Goal: Task Accomplishment & Management: Manage account settings

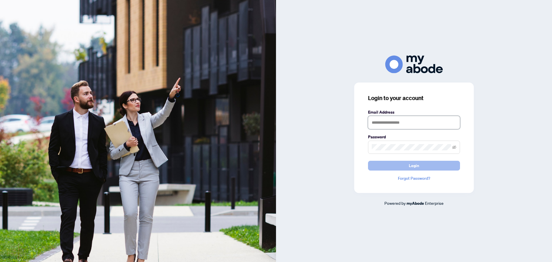
type input "**********"
click at [420, 165] on button "Login" at bounding box center [414, 166] width 92 height 10
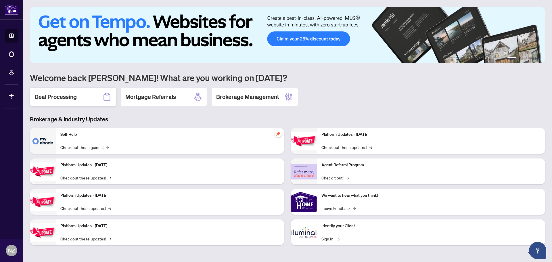
click at [92, 93] on div "Deal Processing" at bounding box center [73, 97] width 86 height 18
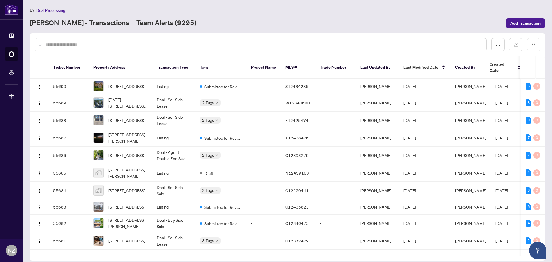
click at [136, 22] on link "Team Alerts (9295)" at bounding box center [166, 23] width 60 height 10
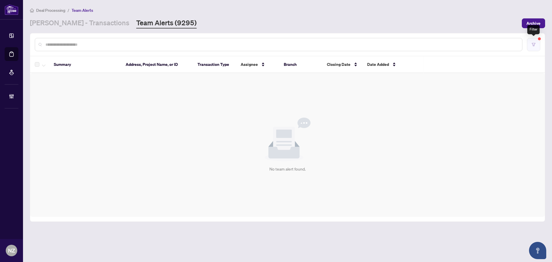
click at [532, 42] on button "button" at bounding box center [533, 44] width 13 height 13
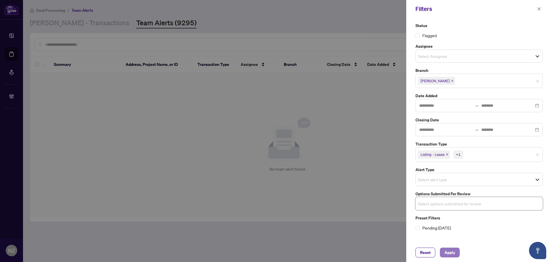
click at [453, 252] on span "Apply" at bounding box center [449, 252] width 11 height 9
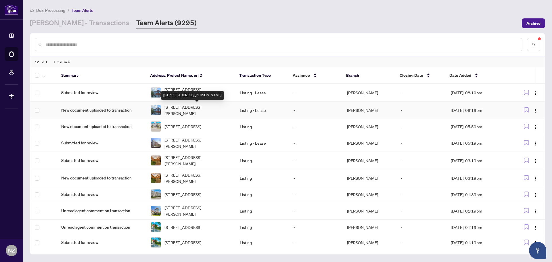
click at [170, 110] on span "24 Mediterra Dr, Vaughan, Ontario L4H 3B7, Canada" at bounding box center [197, 110] width 66 height 13
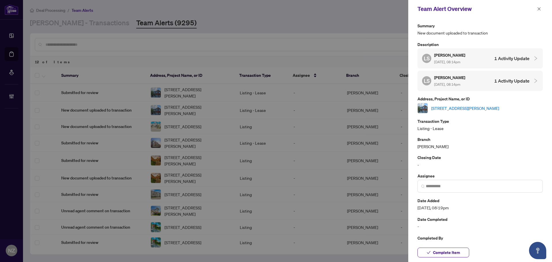
click at [451, 108] on link "24 Mediterra Dr, Vaughan, Ontario L4H 3B7, Canada" at bounding box center [465, 108] width 68 height 6
click at [540, 6] on span "button" at bounding box center [539, 8] width 4 height 9
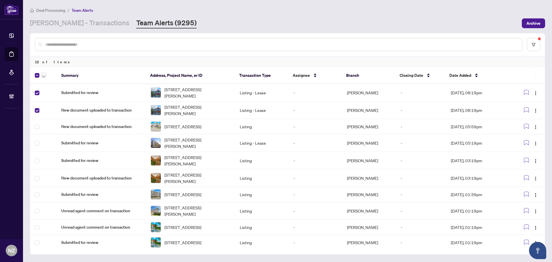
click at [41, 73] on button "button" at bounding box center [44, 75] width 6 height 7
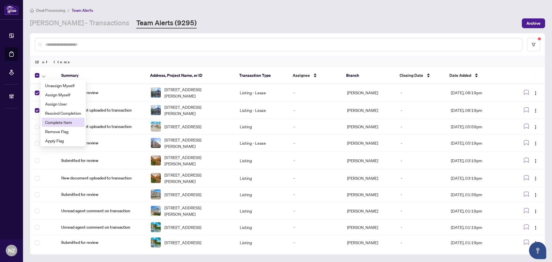
click at [57, 123] on span "Complete Item" at bounding box center [63, 122] width 36 height 6
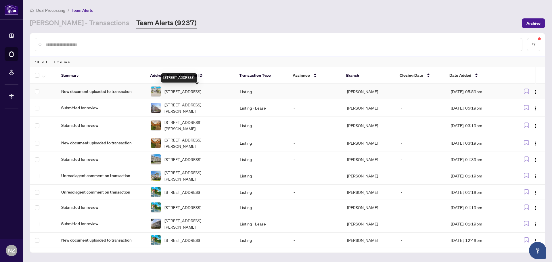
click at [177, 93] on span "16 Lasalle Lane, Richmond Hill, Ontario L4C 7V6, Canada" at bounding box center [182, 91] width 37 height 6
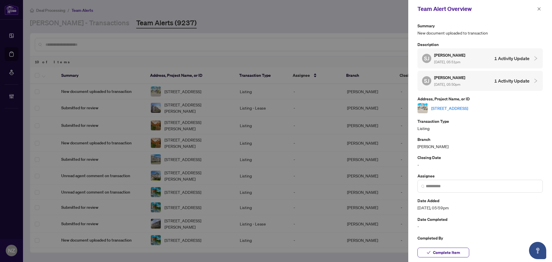
click at [468, 108] on link "16 Lasalle Lane, Richmond Hill, Ontario L4C 7V6, Canada" at bounding box center [449, 108] width 37 height 6
click at [453, 253] on span "Complete Item" at bounding box center [446, 252] width 27 height 9
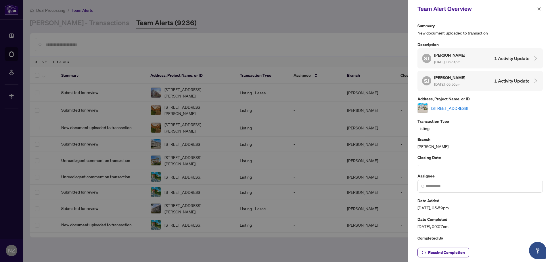
drag, startPoint x: 538, startPoint y: 9, endPoint x: 535, endPoint y: 13, distance: 4.7
click at [538, 9] on icon "close" at bounding box center [539, 9] width 4 height 4
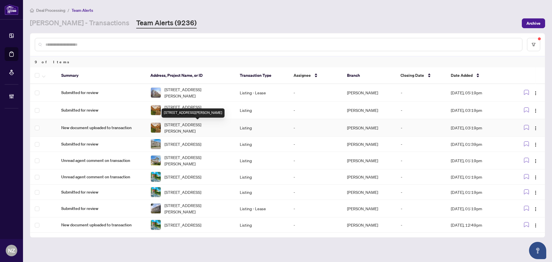
click at [204, 128] on span "20 Woburn Dr, Vaughan, Ontario L4L 7H8, Canada" at bounding box center [197, 127] width 66 height 13
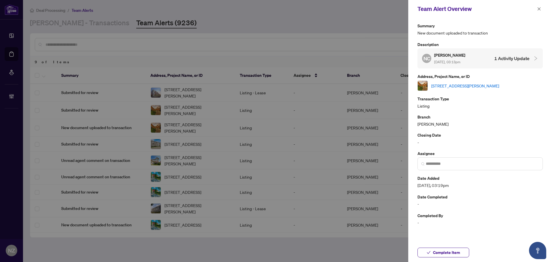
click at [454, 84] on link "20 Woburn Dr, Vaughan, Ontario L4L 7H8, Canada" at bounding box center [465, 85] width 68 height 6
drag, startPoint x: 539, startPoint y: 7, endPoint x: 453, endPoint y: 35, distance: 90.9
click at [539, 7] on icon "close" at bounding box center [539, 9] width 4 height 4
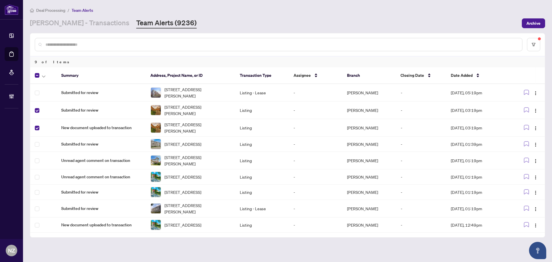
drag, startPoint x: 42, startPoint y: 74, endPoint x: 65, endPoint y: 115, distance: 46.8
click at [42, 75] on span "button" at bounding box center [43, 75] width 3 height 6
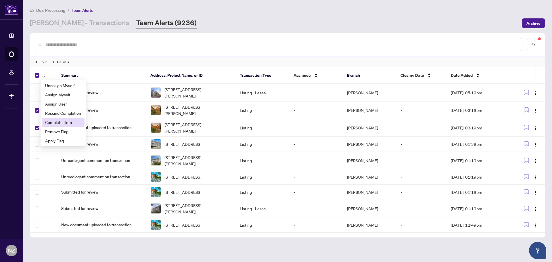
click at [51, 122] on span "Complete Item" at bounding box center [63, 122] width 36 height 6
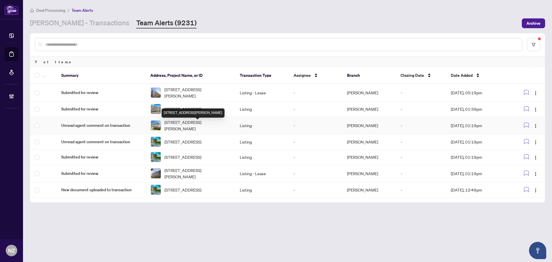
click at [195, 129] on span "55 Knupp Rd, Barrie, Ontario L4N 0R7, Canada" at bounding box center [197, 125] width 66 height 13
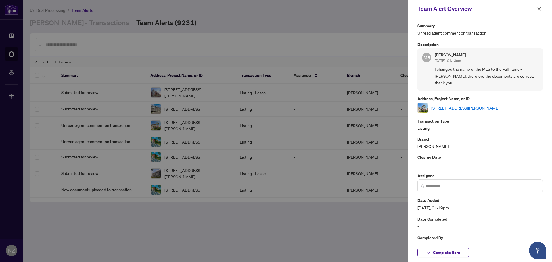
click at [460, 108] on link "55 Knupp Rd, Barrie, Ontario L4N 0R7, Canada" at bounding box center [465, 108] width 68 height 6
click at [447, 254] on span "Complete Item" at bounding box center [446, 252] width 27 height 9
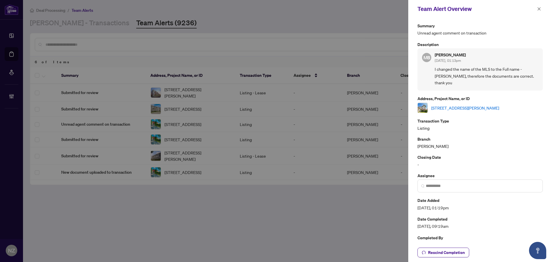
click at [540, 10] on icon "close" at bounding box center [539, 9] width 4 height 4
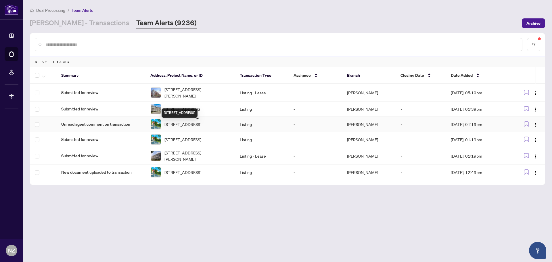
click at [183, 127] on span "4363 Meadowvale Dr, Niagara Falls, Ontario L2E 5W8, Canada" at bounding box center [182, 124] width 37 height 6
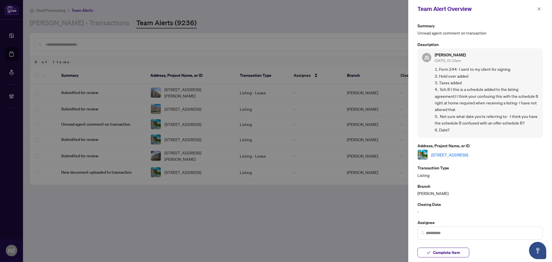
click at [462, 153] on link "4363 Meadowvale Dr, Niagara Falls, Ontario L2E 5W8, Canada" at bounding box center [449, 154] width 37 height 6
drag, startPoint x: 539, startPoint y: 11, endPoint x: 534, endPoint y: 10, distance: 4.9
click at [538, 11] on icon "close" at bounding box center [539, 9] width 4 height 4
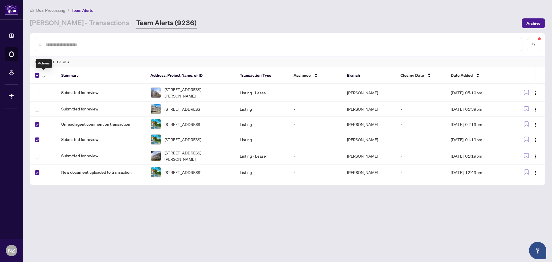
drag, startPoint x: 43, startPoint y: 75, endPoint x: 44, endPoint y: 81, distance: 6.1
click at [43, 75] on icon "button" at bounding box center [43, 76] width 3 height 2
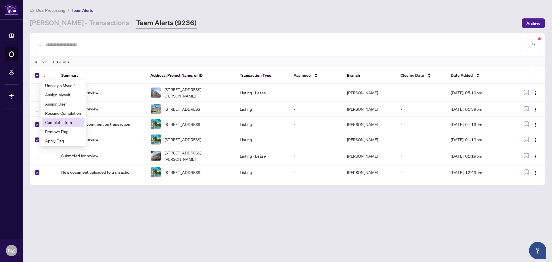
click at [55, 123] on span "Complete Item" at bounding box center [63, 122] width 36 height 6
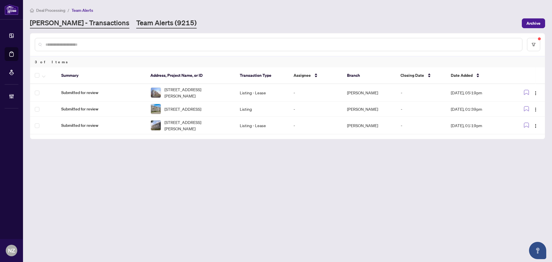
click at [57, 18] on link "RAHR - Transactions" at bounding box center [79, 23] width 99 height 10
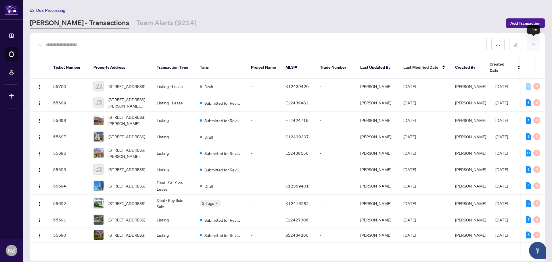
click at [528, 47] on button "button" at bounding box center [533, 44] width 13 height 13
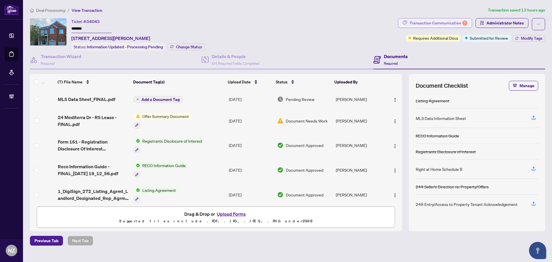
click at [431, 20] on div "Transaction Communication 1" at bounding box center [438, 22] width 58 height 9
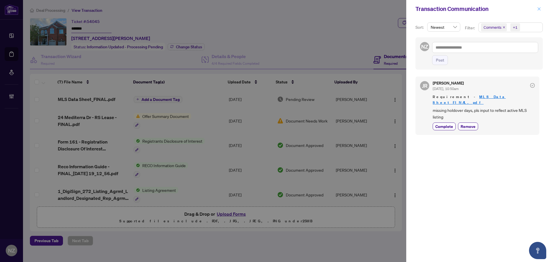
click at [537, 8] on button "button" at bounding box center [538, 8] width 7 height 7
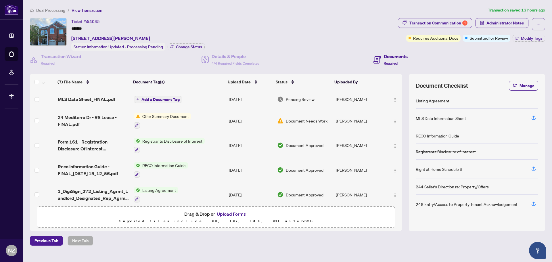
click at [100, 97] on span "MLS Data Sheet_FINAL.pdf" at bounding box center [86, 99] width 57 height 7
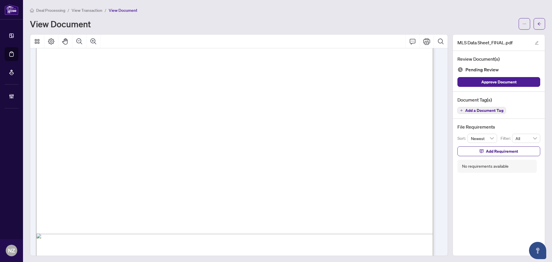
scroll to position [259, 0]
click at [537, 24] on icon "arrow-left" at bounding box center [539, 24] width 4 height 4
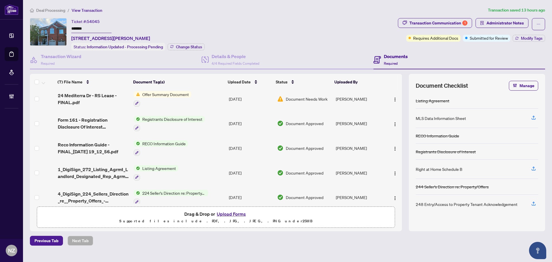
scroll to position [54, 0]
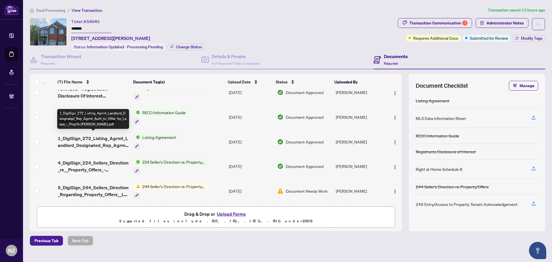
click at [108, 140] on span "1_DigiSign_272_Listing_Agrmt_Landlord_Designated_Rep_Agrmt_Auth_to_Offer_for_Le…" at bounding box center [93, 142] width 71 height 14
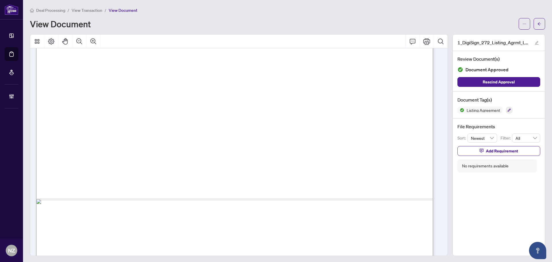
scroll to position [259, 0]
click at [537, 23] on icon "arrow-left" at bounding box center [539, 24] width 4 height 4
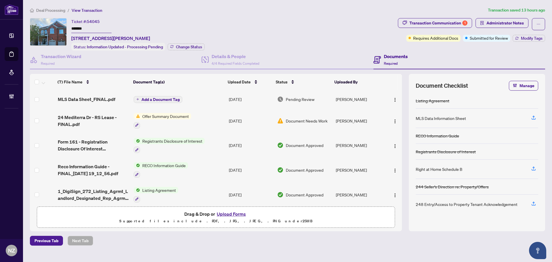
click at [149, 98] on span "Add a Document Tag" at bounding box center [160, 99] width 38 height 4
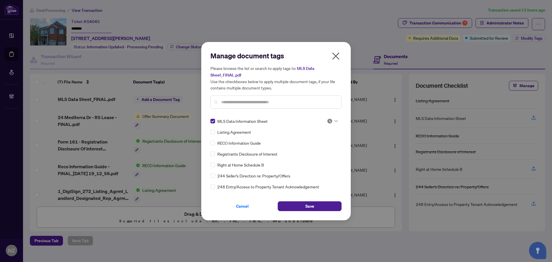
click at [327, 120] on img at bounding box center [330, 121] width 6 height 6
click at [317, 152] on div "Approved" at bounding box center [313, 149] width 37 height 6
click at [302, 206] on button "Save" at bounding box center [310, 206] width 64 height 10
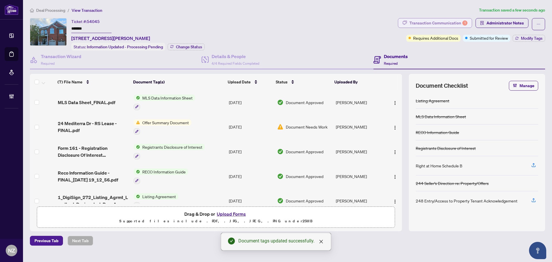
click at [449, 22] on div "Transaction Communication 1" at bounding box center [438, 22] width 58 height 9
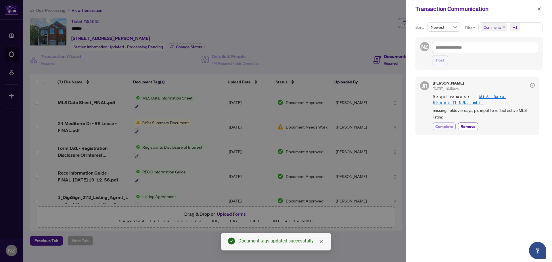
click at [439, 123] on span "Complete" at bounding box center [444, 126] width 18 height 6
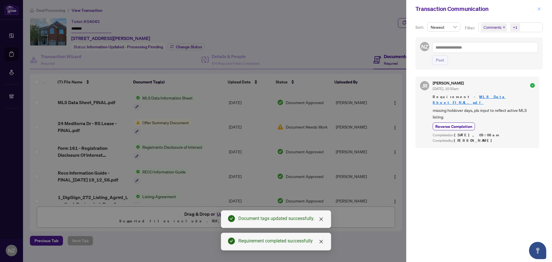
click at [538, 9] on icon "close" at bounding box center [539, 9] width 4 height 4
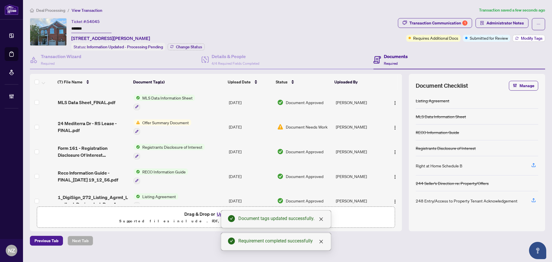
click at [525, 36] on span "Modify Tags" at bounding box center [532, 38] width 22 height 4
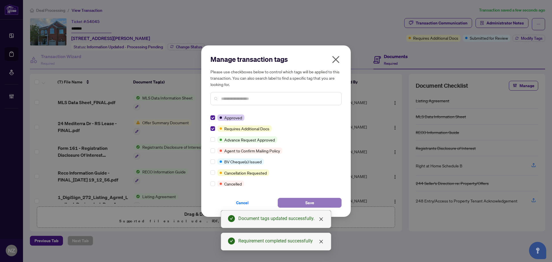
click at [307, 207] on span "Save" at bounding box center [309, 202] width 9 height 9
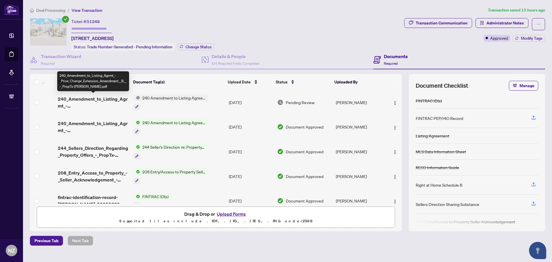
click at [112, 96] on span "240_Amendment_to_Listing_Agrmt_-_Price_Change_Extension_Amendment__B__-_PropTx-…" at bounding box center [93, 102] width 71 height 14
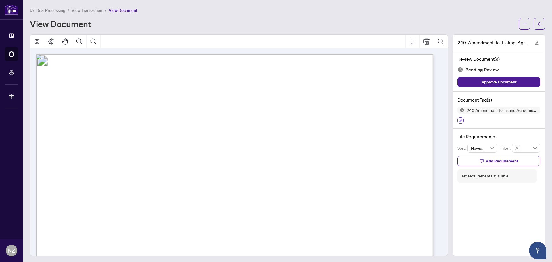
click at [459, 121] on icon "button" at bounding box center [460, 120] width 3 height 3
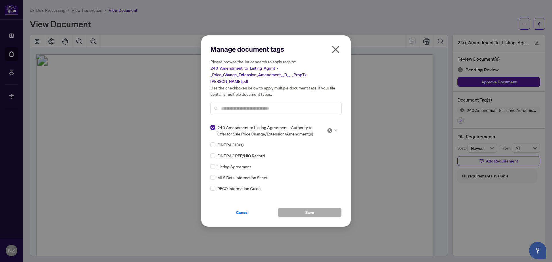
click at [332, 128] on div at bounding box center [332, 131] width 11 height 6
click at [313, 157] on div "Approved" at bounding box center [313, 155] width 37 height 6
click at [308, 208] on span "Save" at bounding box center [309, 212] width 9 height 9
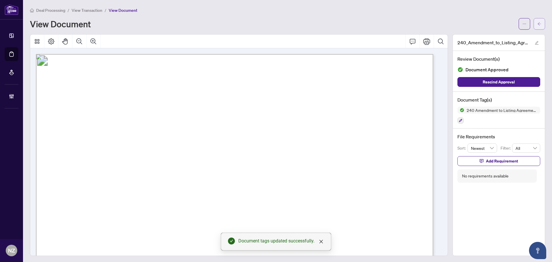
click at [537, 26] on span "button" at bounding box center [539, 23] width 4 height 9
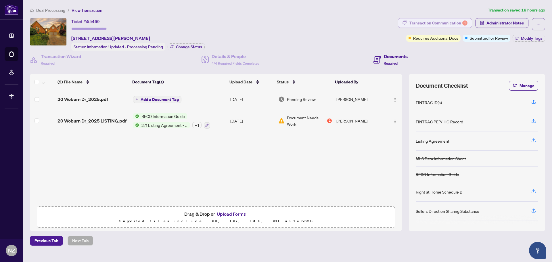
click at [443, 22] on div "Transaction Communication 1" at bounding box center [438, 22] width 58 height 9
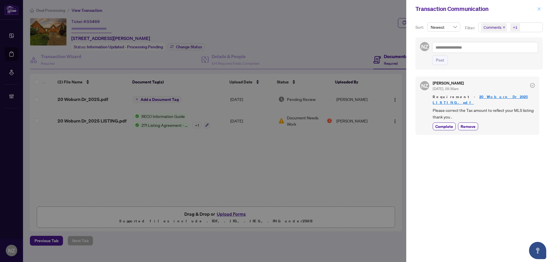
drag, startPoint x: 537, startPoint y: 7, endPoint x: 529, endPoint y: 12, distance: 9.6
click at [537, 8] on button "button" at bounding box center [538, 8] width 7 height 7
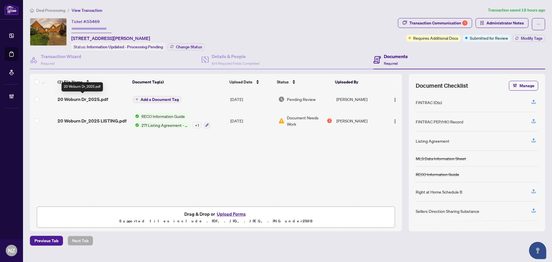
click at [85, 99] on span "20 Woburn Dr_2025.pdf" at bounding box center [82, 99] width 51 height 7
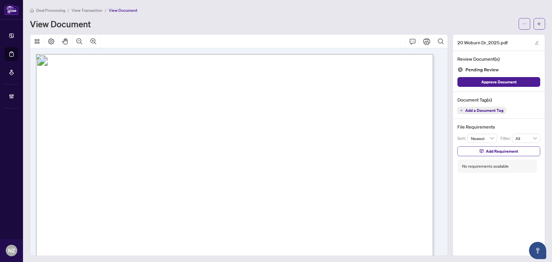
click at [475, 108] on span "Add a Document Tag" at bounding box center [484, 110] width 38 height 4
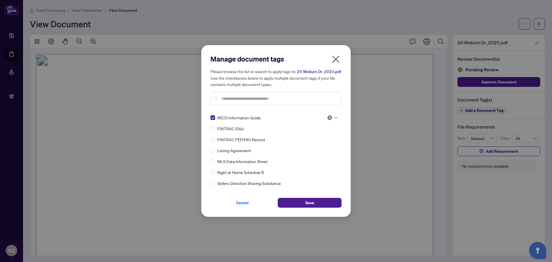
drag, startPoint x: 332, startPoint y: 114, endPoint x: 331, endPoint y: 119, distance: 5.3
click at [332, 116] on span at bounding box center [332, 117] width 11 height 9
drag, startPoint x: 309, startPoint y: 145, endPoint x: 296, endPoint y: 172, distance: 30.3
click at [309, 145] on div "Approved" at bounding box center [313, 146] width 37 height 6
click at [302, 202] on button "Save" at bounding box center [310, 203] width 64 height 10
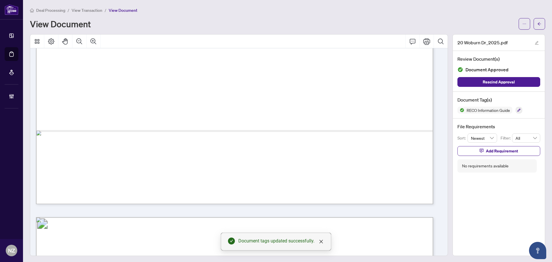
scroll to position [6858, 0]
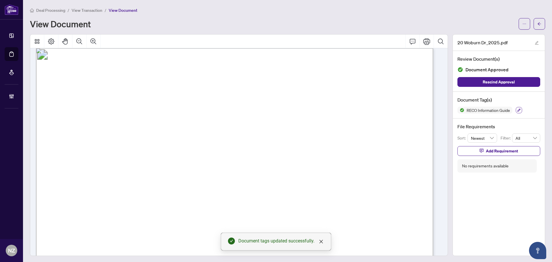
click at [517, 110] on icon "button" at bounding box center [518, 109] width 3 height 3
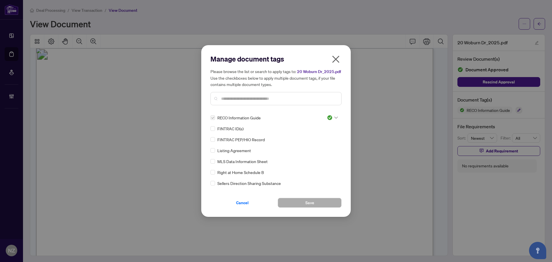
click at [259, 97] on input "text" at bounding box center [279, 98] width 116 height 6
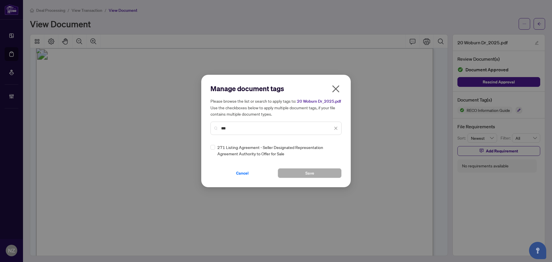
type input "***"
click at [215, 149] on div "271 Listing Agreement - Seller Designated Representation Agreement Authority to…" at bounding box center [274, 150] width 128 height 13
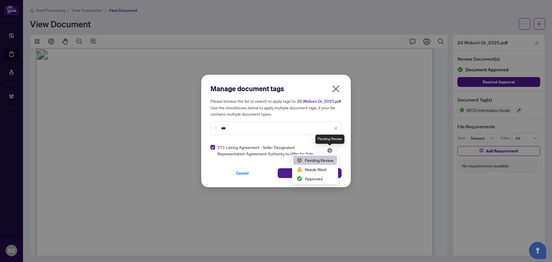
drag, startPoint x: 330, startPoint y: 148, endPoint x: 316, endPoint y: 172, distance: 27.2
click at [330, 149] on img at bounding box center [330, 150] width 6 height 6
click at [311, 179] on div "Approved" at bounding box center [315, 178] width 37 height 6
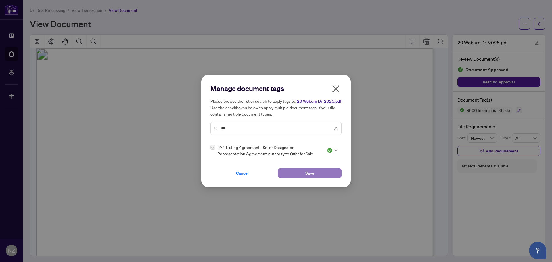
click at [288, 172] on button "Save" at bounding box center [310, 173] width 64 height 10
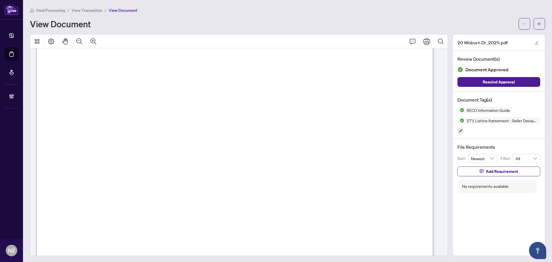
scroll to position [9531, 0]
click at [459, 131] on icon "button" at bounding box center [460, 130] width 3 height 3
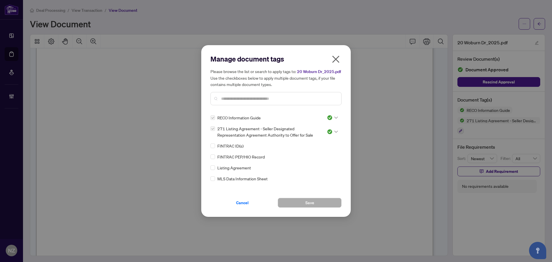
scroll to position [29, 0]
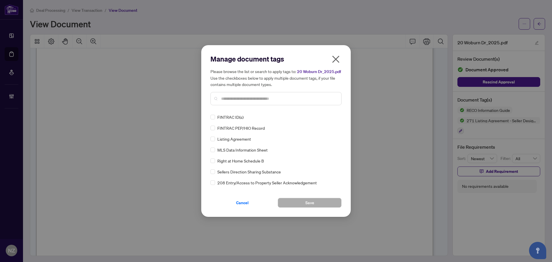
click at [210, 149] on div "Manage document tags Please browse the list or search to apply tags to: 20 Wobu…" at bounding box center [275, 131] width 149 height 172
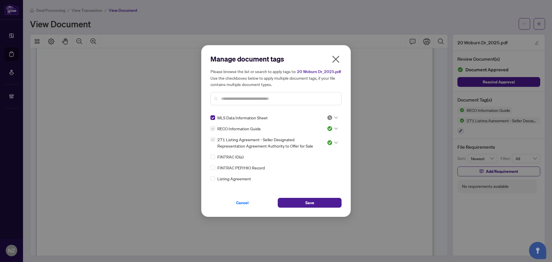
click at [332, 117] on div at bounding box center [332, 118] width 11 height 6
drag, startPoint x: 316, startPoint y: 144, endPoint x: 304, endPoint y: 186, distance: 43.9
click at [316, 145] on div "Approved" at bounding box center [313, 146] width 37 height 6
click at [302, 200] on button "Save" at bounding box center [310, 203] width 64 height 10
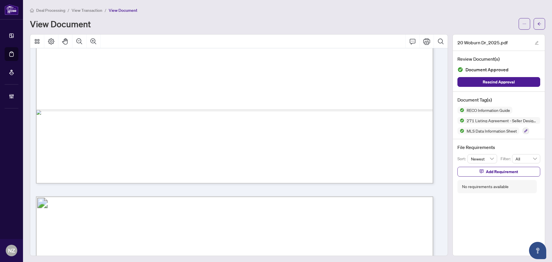
scroll to position [15280, 0]
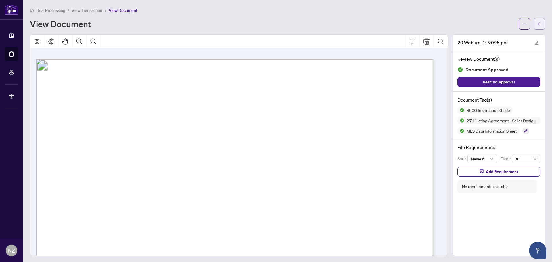
click at [538, 22] on button "button" at bounding box center [538, 23] width 11 height 11
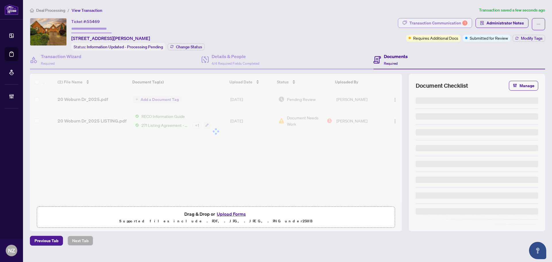
click at [446, 18] on div "Transaction Communication 1" at bounding box center [438, 22] width 58 height 9
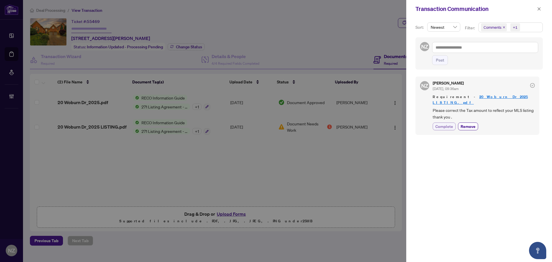
click at [447, 123] on span "Complete" at bounding box center [444, 126] width 18 height 6
click at [538, 9] on icon "close" at bounding box center [539, 9] width 4 height 4
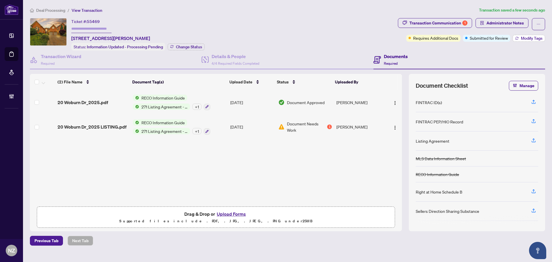
click at [528, 36] on span "Modify Tags" at bounding box center [532, 38] width 22 height 4
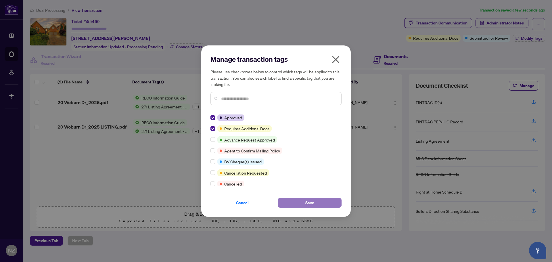
click at [310, 201] on span "Save" at bounding box center [309, 202] width 9 height 9
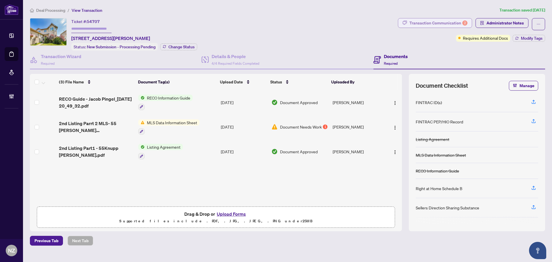
click at [437, 22] on div "Transaction Communication 2" at bounding box center [438, 22] width 58 height 9
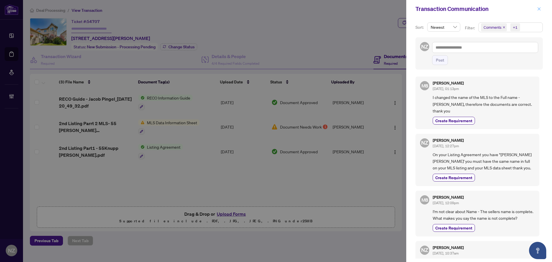
click at [538, 9] on icon "close" at bounding box center [539, 9] width 4 height 4
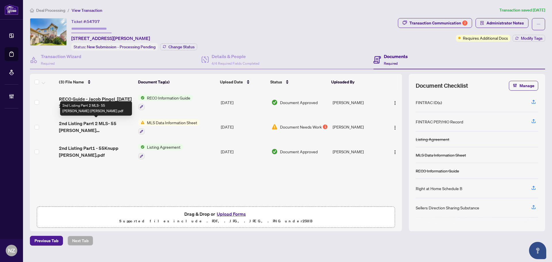
click at [101, 125] on span "2nd Listing Parrt 2 MLS- 55 [PERSON_NAME] [PERSON_NAME].pdf" at bounding box center [96, 127] width 75 height 14
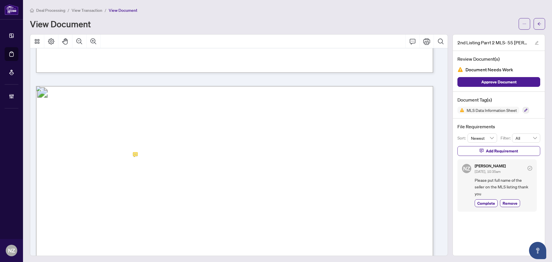
scroll to position [489, 0]
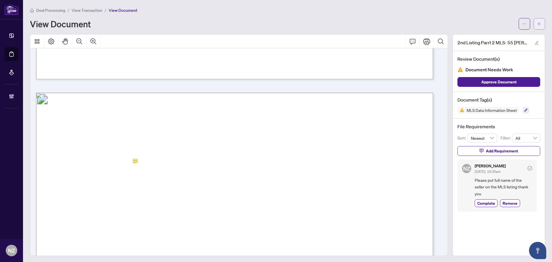
click at [537, 23] on icon "arrow-left" at bounding box center [539, 24] width 4 height 4
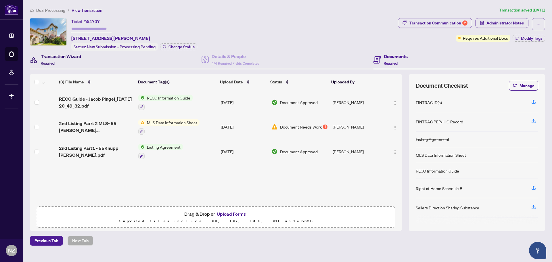
click at [70, 60] on div "Transaction Wizard Required" at bounding box center [61, 60] width 41 height 14
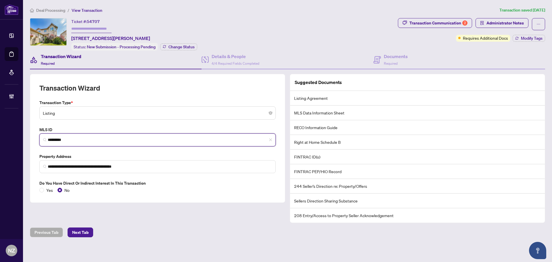
drag, startPoint x: 72, startPoint y: 139, endPoint x: 31, endPoint y: 149, distance: 42.0
click at [19, 137] on div "**********" at bounding box center [276, 131] width 552 height 262
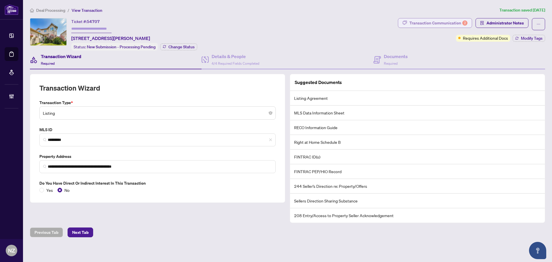
click at [449, 22] on div "Transaction Communication 2" at bounding box center [438, 22] width 58 height 9
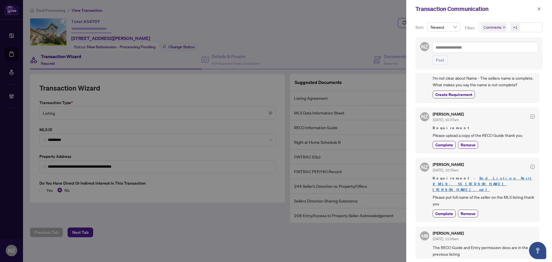
scroll to position [148, 0]
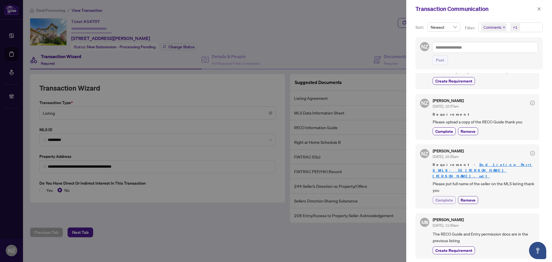
click at [446, 200] on span "Complete" at bounding box center [444, 200] width 18 height 6
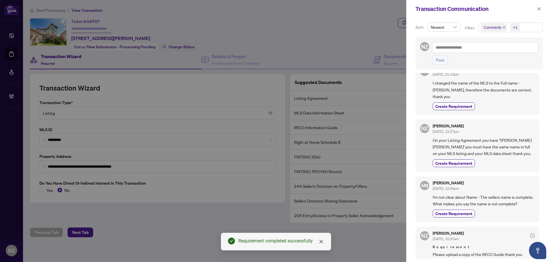
scroll to position [0, 0]
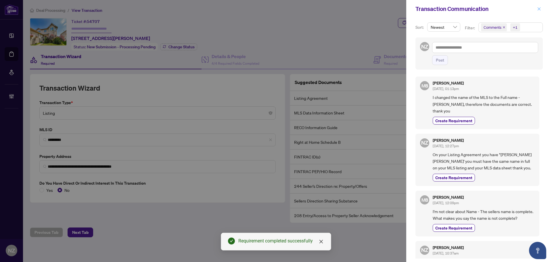
click at [541, 7] on icon "close" at bounding box center [539, 9] width 4 height 4
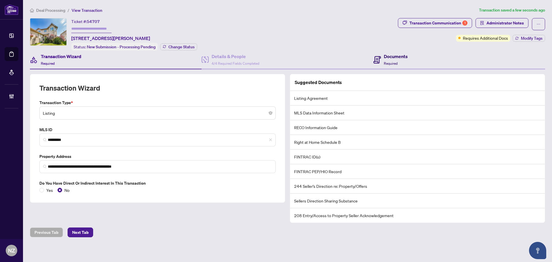
click at [387, 59] on div "Documents Required" at bounding box center [396, 60] width 24 height 14
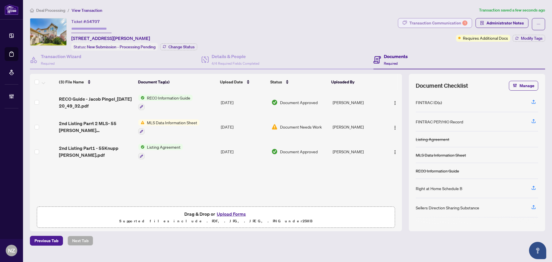
click at [445, 24] on div "Transaction Communication 1" at bounding box center [438, 22] width 58 height 9
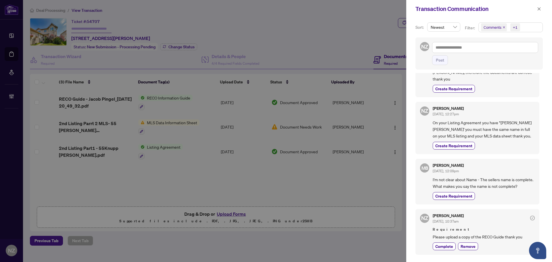
scroll to position [86, 0]
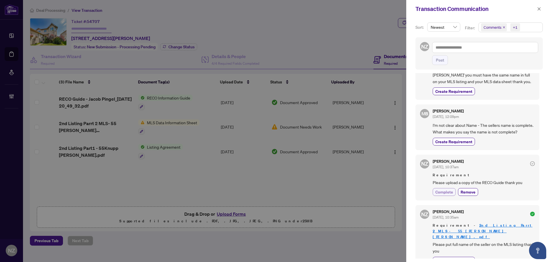
click at [451, 195] on span "Complete" at bounding box center [444, 192] width 18 height 6
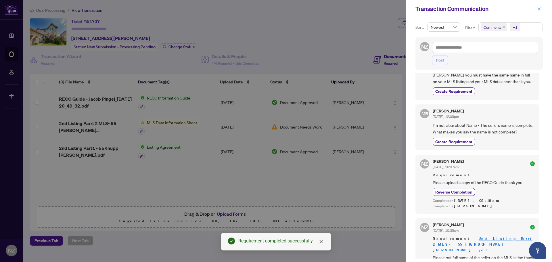
click at [539, 8] on icon "close" at bounding box center [539, 9] width 4 height 4
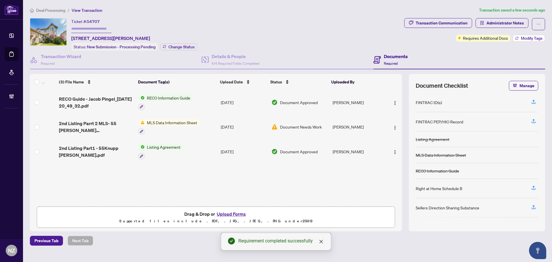
click at [530, 35] on button "Modify Tags" at bounding box center [529, 38] width 32 height 7
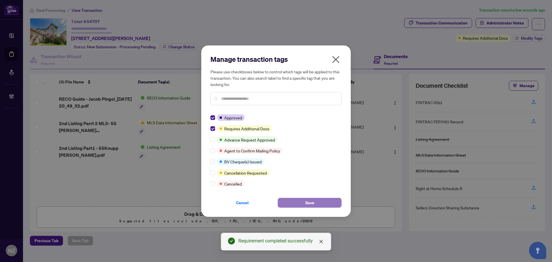
click at [304, 201] on button "Save" at bounding box center [310, 203] width 64 height 10
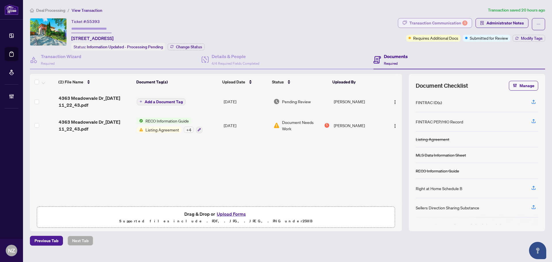
click at [428, 22] on div "Transaction Communication 5" at bounding box center [438, 22] width 58 height 9
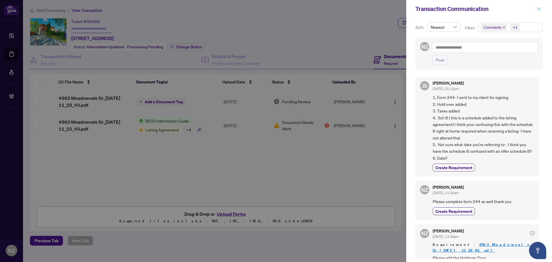
click at [540, 6] on span "button" at bounding box center [539, 8] width 4 height 9
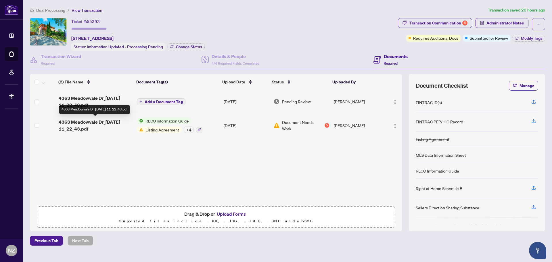
click at [99, 121] on span "4363 Meadowvale Dr_[DATE] 11_22_43.pdf" at bounding box center [96, 125] width 74 height 14
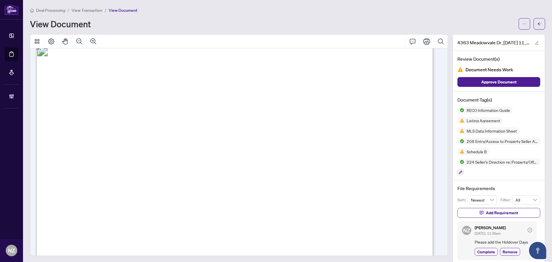
scroll to position [5783, 0]
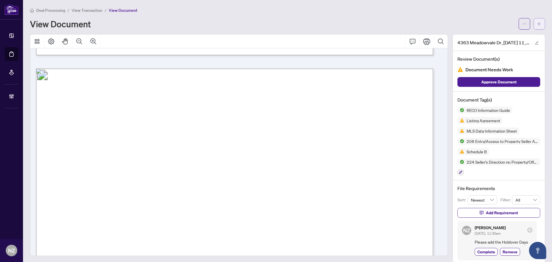
click at [533, 24] on button "button" at bounding box center [538, 23] width 11 height 11
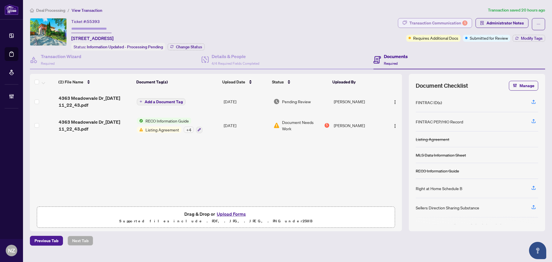
click at [449, 20] on div "Transaction Communication 5" at bounding box center [438, 22] width 58 height 9
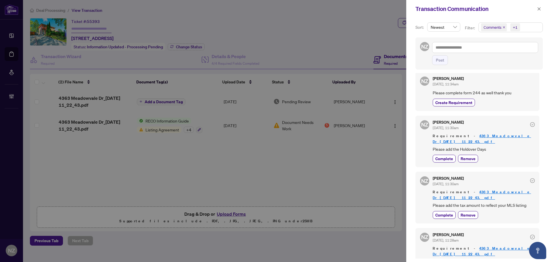
scroll to position [144, 0]
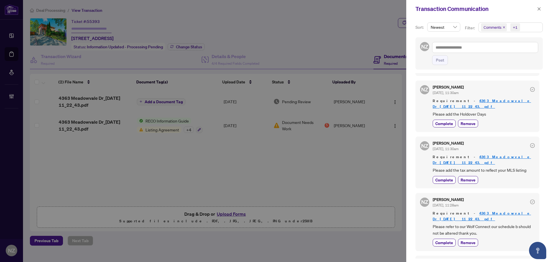
drag, startPoint x: 451, startPoint y: 76, endPoint x: 451, endPoint y: 81, distance: 5.5
click at [451, 70] on span "Create Requirement" at bounding box center [453, 67] width 37 height 6
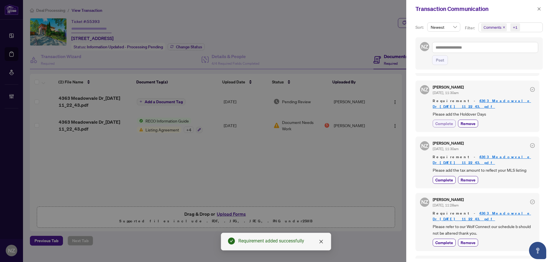
click at [447, 126] on span "Complete" at bounding box center [444, 123] width 18 height 6
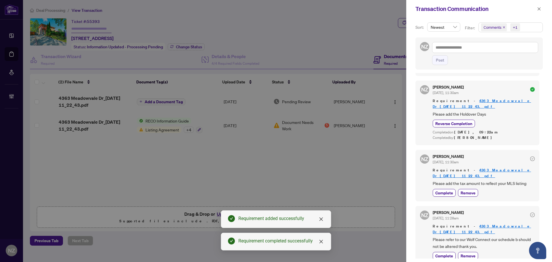
drag, startPoint x: 441, startPoint y: 201, endPoint x: 461, endPoint y: 195, distance: 20.6
click at [442, 196] on span "Complete" at bounding box center [444, 193] width 18 height 6
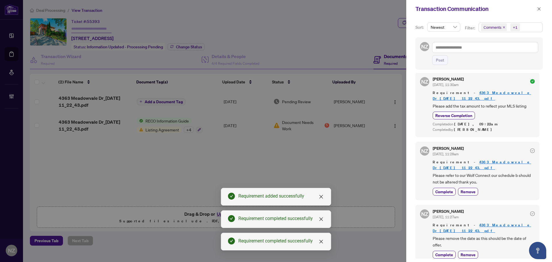
scroll to position [237, 0]
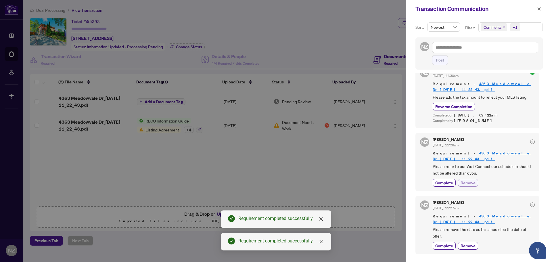
click at [471, 186] on span "Remove" at bounding box center [467, 183] width 15 height 6
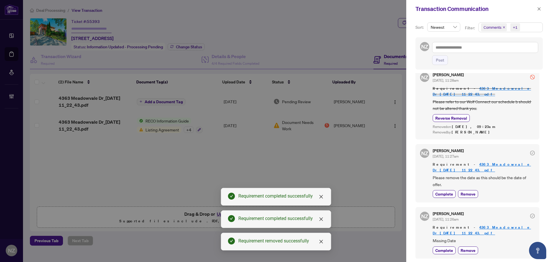
scroll to position [308, 0]
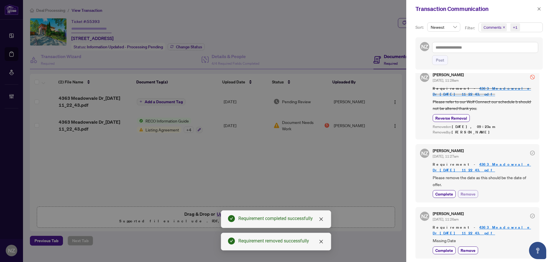
click at [469, 194] on span "Remove" at bounding box center [467, 194] width 15 height 6
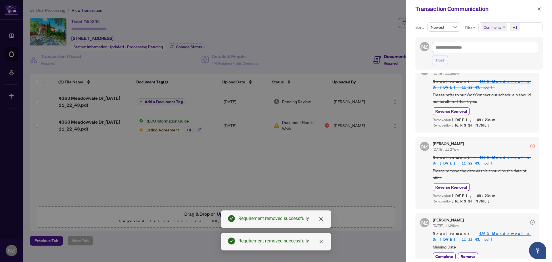
scroll to position [321, 0]
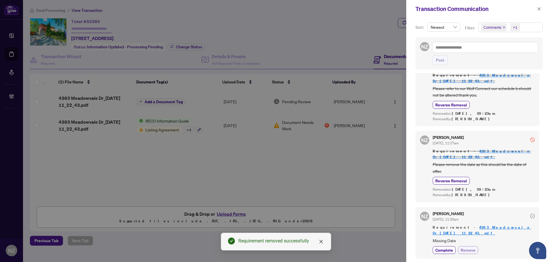
click at [467, 249] on span "Remove" at bounding box center [467, 250] width 15 height 6
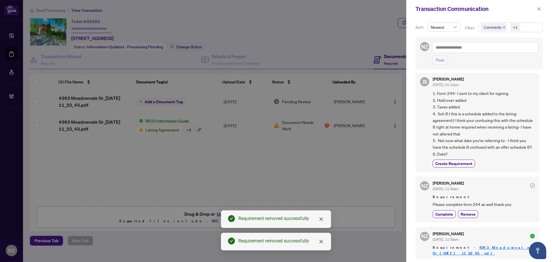
scroll to position [0, 0]
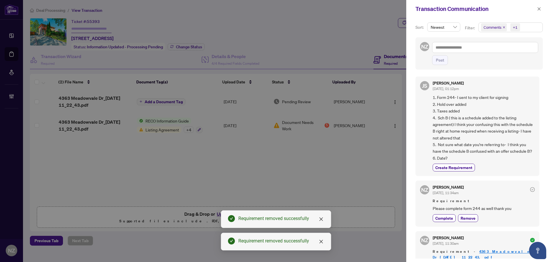
drag, startPoint x: 540, startPoint y: 9, endPoint x: 530, endPoint y: 45, distance: 37.6
click at [540, 9] on icon "close" at bounding box center [539, 9] width 4 height 4
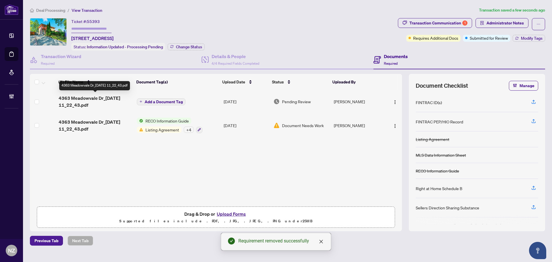
click at [95, 97] on span "4363 Meadowvale Dr_[DATE] 11_22_43.pdf" at bounding box center [96, 102] width 74 height 14
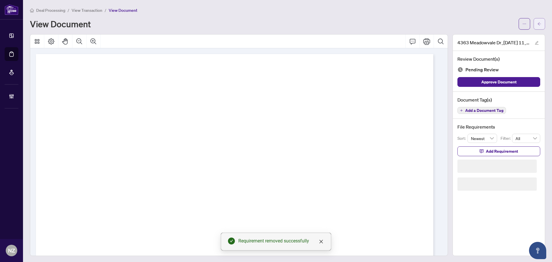
click at [537, 23] on icon "arrow-left" at bounding box center [539, 24] width 4 height 4
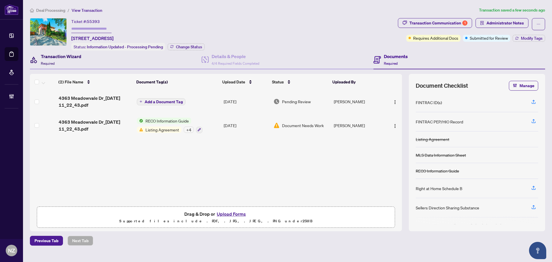
click at [53, 61] on span "Required" at bounding box center [48, 63] width 14 height 4
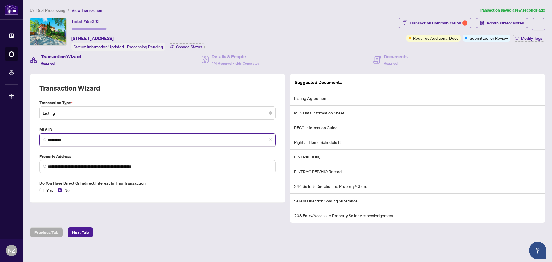
drag, startPoint x: 80, startPoint y: 140, endPoint x: 18, endPoint y: 138, distance: 62.1
click at [19, 138] on div "**********" at bounding box center [276, 131] width 552 height 262
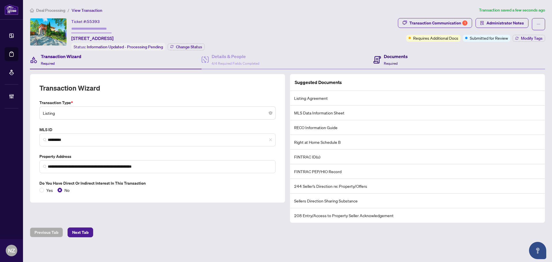
drag, startPoint x: 381, startPoint y: 61, endPoint x: 375, endPoint y: 67, distance: 8.0
click at [381, 61] on icon at bounding box center [376, 59] width 7 height 7
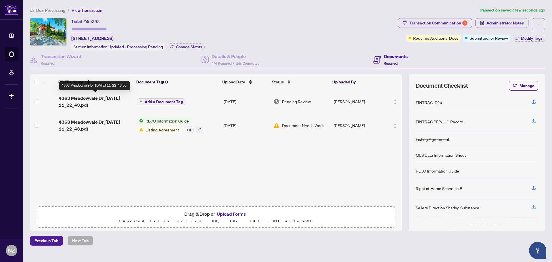
click at [90, 99] on span "4363 Meadowvale Dr_[DATE] 11_22_43.pdf" at bounding box center [96, 102] width 74 height 14
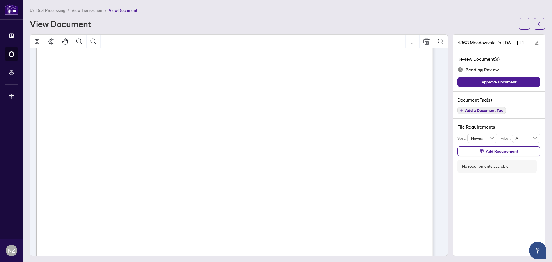
scroll to position [6449, 0]
click at [409, 44] on icon "Comment" at bounding box center [412, 41] width 7 height 7
click at [306, 168] on p "**********" at bounding box center [295, 165] width 84 height 5
click at [476, 113] on button "Add a Document Tag" at bounding box center [481, 110] width 49 height 7
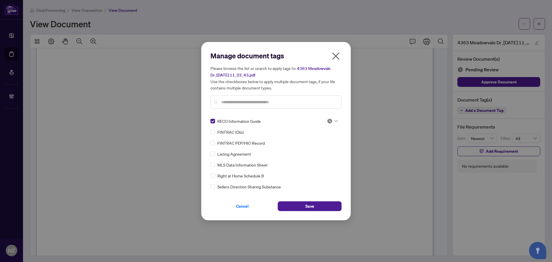
drag, startPoint x: 339, startPoint y: 117, endPoint x: 333, endPoint y: 122, distance: 7.8
click at [339, 117] on div "Manage document tags Please browse the list or search to apply tags to: 4363 Me…" at bounding box center [275, 131] width 131 height 160
click at [331, 119] on div at bounding box center [332, 121] width 11 height 6
click at [308, 150] on div "Approved" at bounding box center [313, 149] width 37 height 6
drag, startPoint x: 302, startPoint y: 206, endPoint x: 362, endPoint y: 181, distance: 64.8
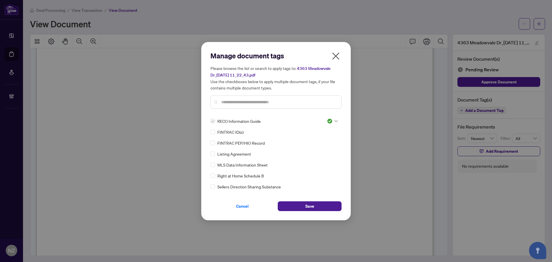
click at [302, 208] on button "Save" at bounding box center [310, 206] width 64 height 10
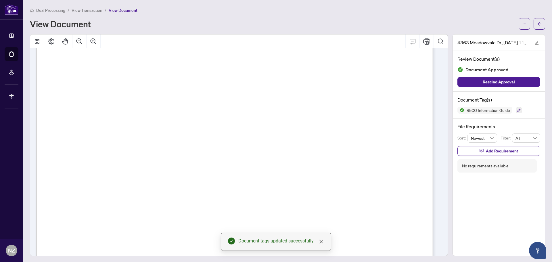
scroll to position [6909, 0]
drag, startPoint x: 515, startPoint y: 108, endPoint x: 506, endPoint y: 115, distance: 10.9
click at [517, 108] on icon "button" at bounding box center [518, 109] width 3 height 3
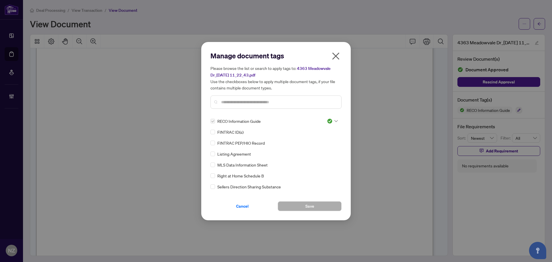
click at [245, 101] on input "text" at bounding box center [279, 102] width 116 height 6
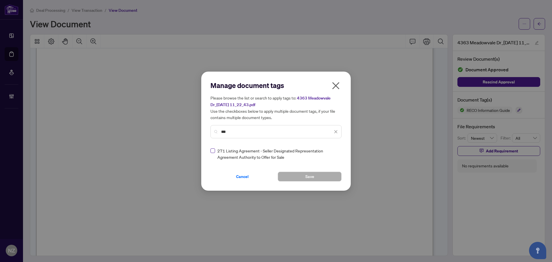
type input "***"
drag, startPoint x: 337, startPoint y: 153, endPoint x: 335, endPoint y: 157, distance: 4.9
click at [337, 154] on icon at bounding box center [335, 154] width 3 height 2
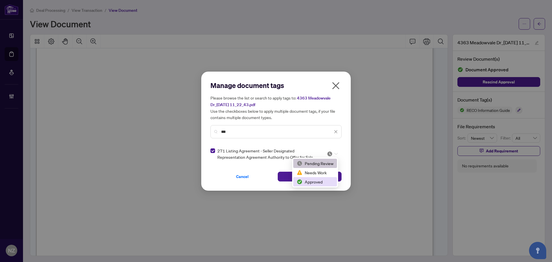
click at [307, 182] on div "Approved" at bounding box center [315, 182] width 37 height 6
click at [288, 179] on button "Save" at bounding box center [310, 177] width 64 height 10
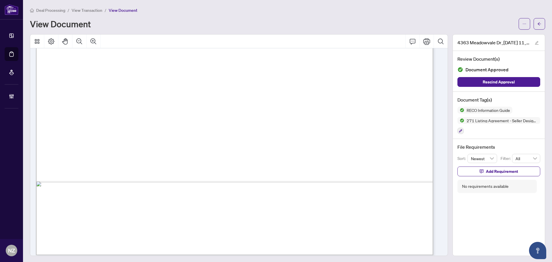
scroll to position [10330, 0]
click at [409, 42] on icon "Comment" at bounding box center [412, 41] width 7 height 7
click at [117, 214] on div "**********" at bounding box center [117, 209] width 91 height 12
click at [126, 216] on p "**********" at bounding box center [117, 210] width 84 height 9
drag, startPoint x: 75, startPoint y: 211, endPoint x: 91, endPoint y: 226, distance: 22.2
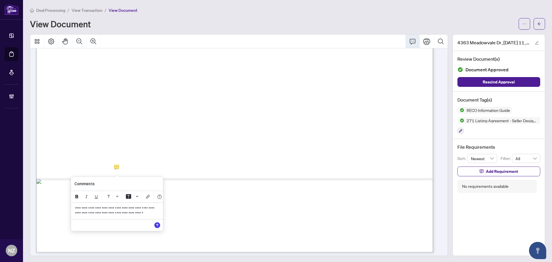
click at [91, 219] on div "**********" at bounding box center [117, 211] width 91 height 16
click at [122, 215] on span "**********" at bounding box center [115, 210] width 80 height 9
click at [92, 219] on div "**********" at bounding box center [117, 211] width 91 height 16
drag, startPoint x: 84, startPoint y: 221, endPoint x: 73, endPoint y: 209, distance: 16.7
click at [73, 209] on div "**********" at bounding box center [117, 211] width 91 height 16
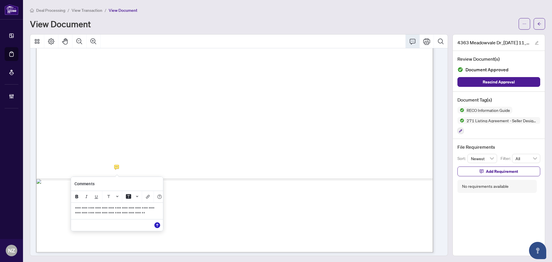
click at [158, 228] on icon "Save" at bounding box center [157, 225] width 6 height 6
click at [494, 171] on span "Add Requirement" at bounding box center [502, 171] width 32 height 9
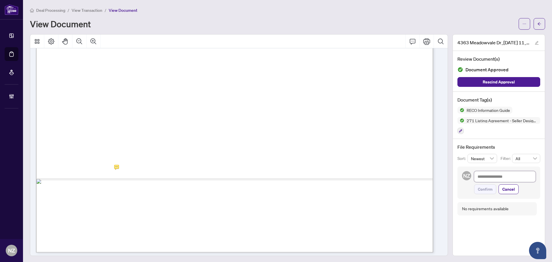
click at [479, 179] on textarea at bounding box center [505, 176] width 62 height 11
paste textarea "**********"
type textarea "**********"
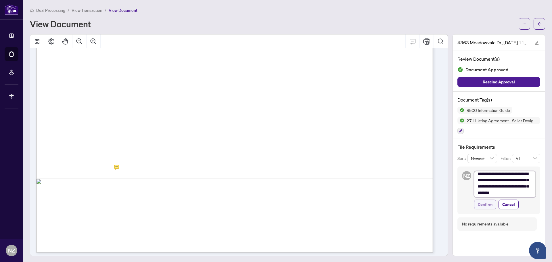
scroll to position [0, 0]
type textarea "**********"
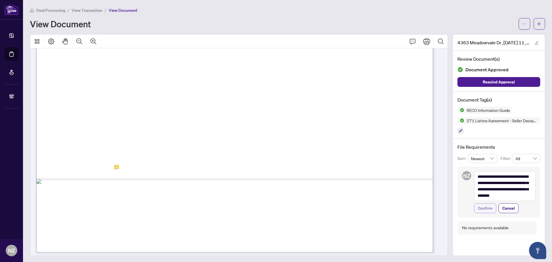
click at [478, 206] on span "Confirm" at bounding box center [485, 208] width 15 height 9
type textarea "**********"
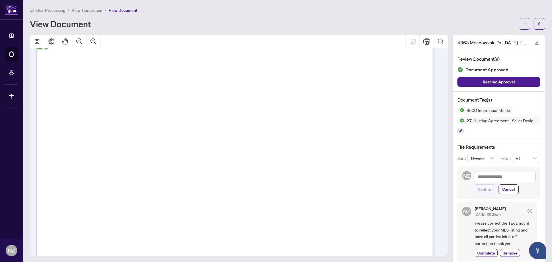
scroll to position [11192, 0]
drag, startPoint x: 458, startPoint y: 129, endPoint x: 457, endPoint y: 134, distance: 4.9
click at [458, 129] on button "button" at bounding box center [460, 131] width 6 height 6
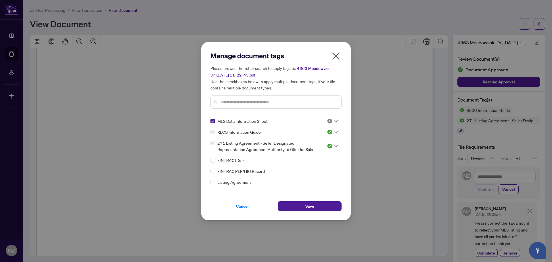
click at [332, 122] on div at bounding box center [332, 121] width 11 height 6
click at [319, 139] on div "Needs Work" at bounding box center [313, 140] width 37 height 6
drag, startPoint x: 301, startPoint y: 208, endPoint x: 339, endPoint y: 192, distance: 41.6
click at [301, 208] on button "Save" at bounding box center [310, 206] width 64 height 10
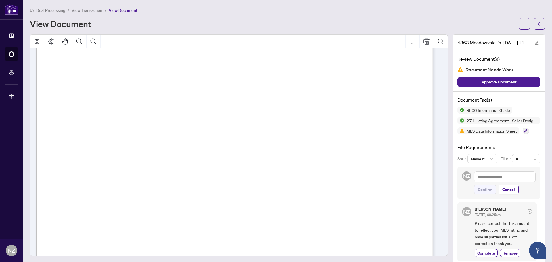
scroll to position [16883, 0]
drag, startPoint x: 520, startPoint y: 130, endPoint x: 509, endPoint y: 143, distance: 17.2
click at [524, 130] on icon "button" at bounding box center [525, 130] width 3 height 3
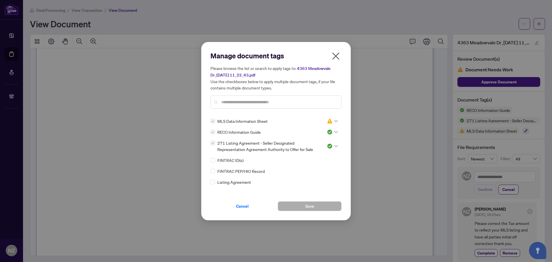
drag, startPoint x: 233, startPoint y: 100, endPoint x: 235, endPoint y: 106, distance: 6.5
click at [234, 105] on input "text" at bounding box center [279, 102] width 116 height 6
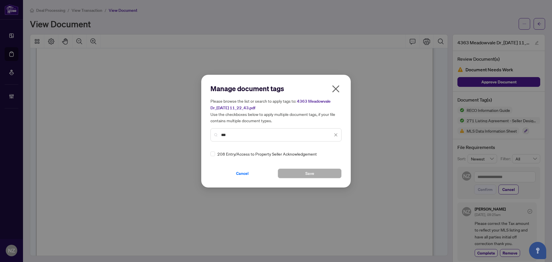
type input "***"
drag, startPoint x: 331, startPoint y: 152, endPoint x: 330, endPoint y: 156, distance: 3.9
click at [330, 153] on div at bounding box center [332, 154] width 11 height 6
drag, startPoint x: 308, startPoint y: 181, endPoint x: 289, endPoint y: 191, distance: 21.7
click at [307, 182] on div "Approved" at bounding box center [313, 182] width 37 height 6
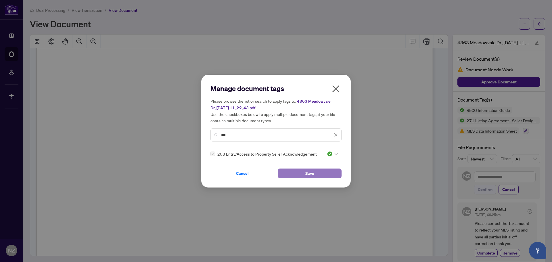
click at [295, 172] on button "Save" at bounding box center [310, 173] width 64 height 10
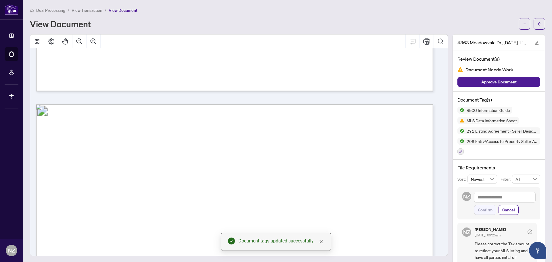
scroll to position [17343, 0]
drag, startPoint x: 457, startPoint y: 151, endPoint x: 456, endPoint y: 156, distance: 5.0
click at [459, 152] on icon "button" at bounding box center [460, 151] width 3 height 3
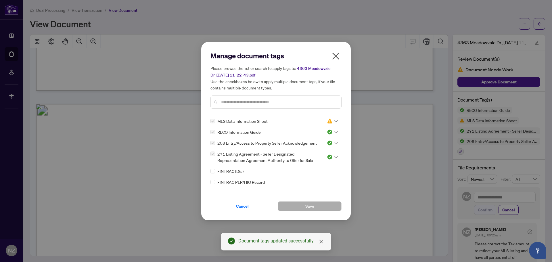
click at [230, 103] on input "text" at bounding box center [279, 102] width 116 height 6
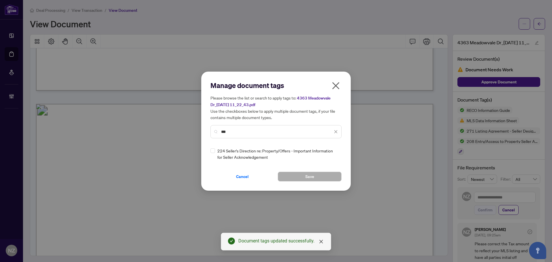
type input "***"
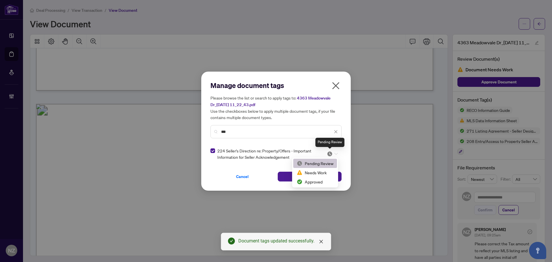
click at [331, 152] on img at bounding box center [330, 154] width 6 height 6
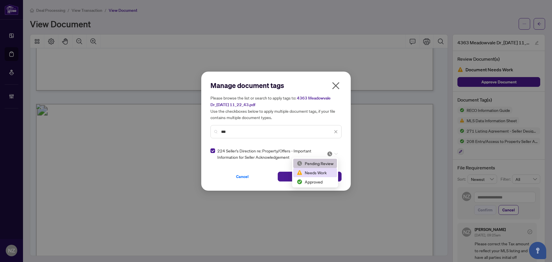
drag, startPoint x: 319, startPoint y: 172, endPoint x: 296, endPoint y: 180, distance: 23.9
click at [318, 172] on div "Needs Work" at bounding box center [315, 172] width 37 height 6
drag, startPoint x: 338, startPoint y: 151, endPoint x: 335, endPoint y: 155, distance: 5.3
click at [337, 152] on div "224 Seller's Direction re: Property/Offers - Important Information for Seller A…" at bounding box center [275, 153] width 131 height 13
drag, startPoint x: 335, startPoint y: 150, endPoint x: 332, endPoint y: 154, distance: 5.3
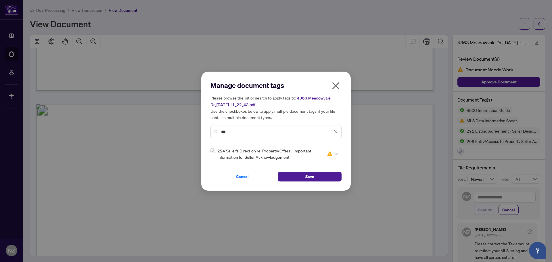
click at [335, 150] on span at bounding box center [332, 153] width 11 height 9
click at [306, 185] on div "Approved" at bounding box center [315, 181] width 44 height 9
click at [302, 178] on button "Save" at bounding box center [310, 177] width 64 height 10
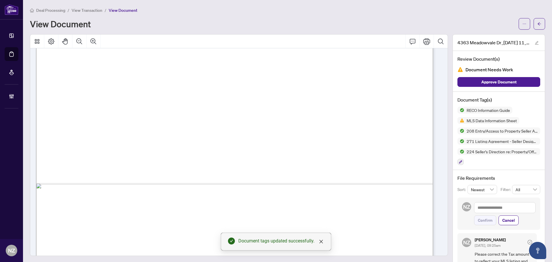
scroll to position [18238, 0]
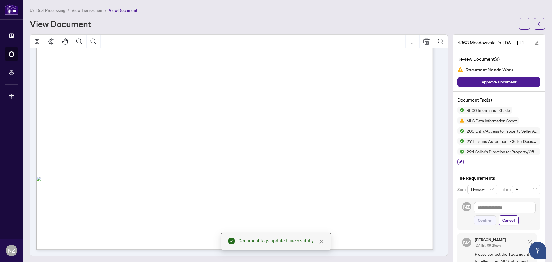
click at [459, 160] on icon "button" at bounding box center [460, 161] width 3 height 3
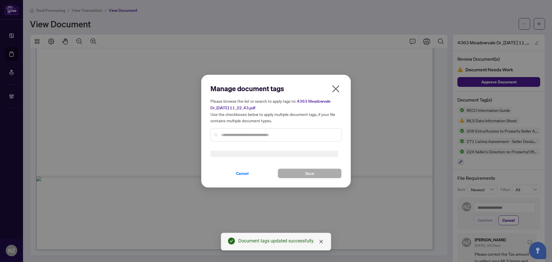
click at [230, 132] on input "text" at bounding box center [279, 135] width 116 height 6
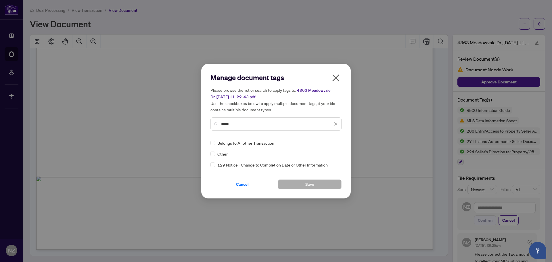
type input "*****"
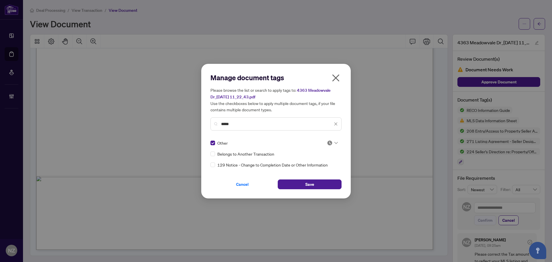
click at [335, 140] on div at bounding box center [332, 143] width 11 height 6
click at [306, 169] on div "Approved" at bounding box center [315, 171] width 37 height 6
click at [309, 184] on span "Save" at bounding box center [309, 184] width 9 height 9
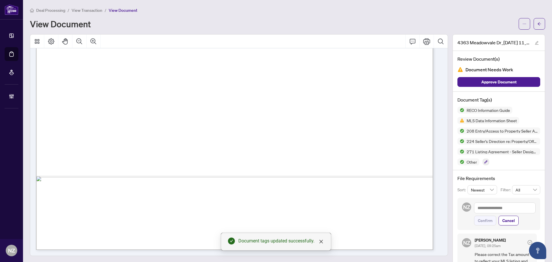
click at [537, 23] on icon "arrow-left" at bounding box center [539, 24] width 4 height 4
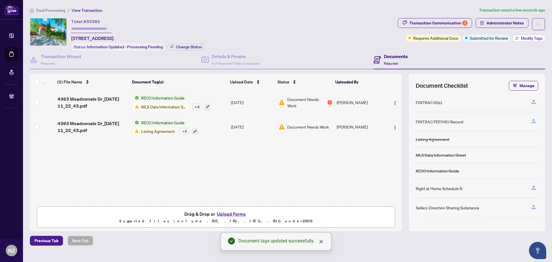
click at [518, 38] on button "Modify Tags" at bounding box center [529, 38] width 32 height 7
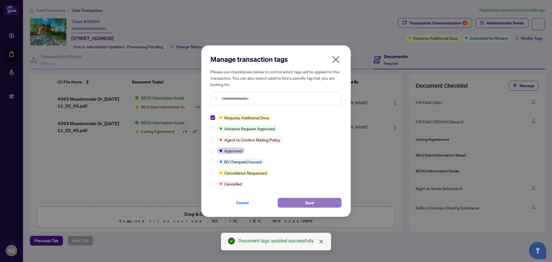
click at [309, 204] on span "Save" at bounding box center [309, 202] width 9 height 9
